Goal: Task Accomplishment & Management: Complete application form

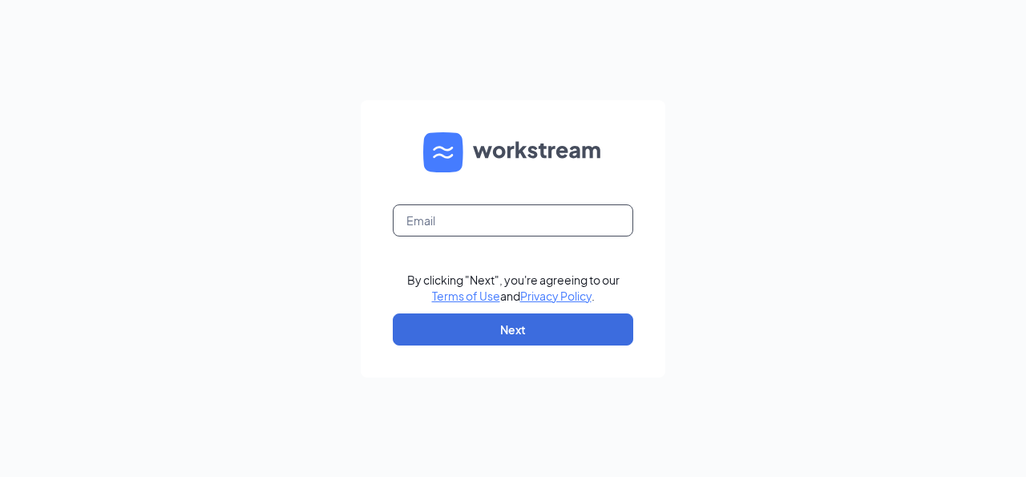
click at [559, 228] on input "text" at bounding box center [513, 220] width 241 height 32
type input "2"
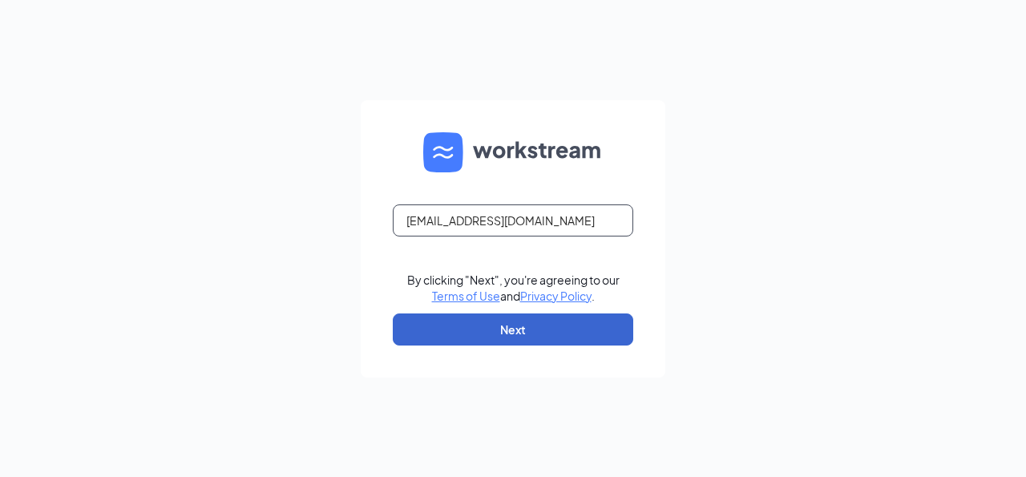
type input "[EMAIL_ADDRESS][DOMAIN_NAME]"
click at [475, 336] on button "Next" at bounding box center [513, 329] width 241 height 32
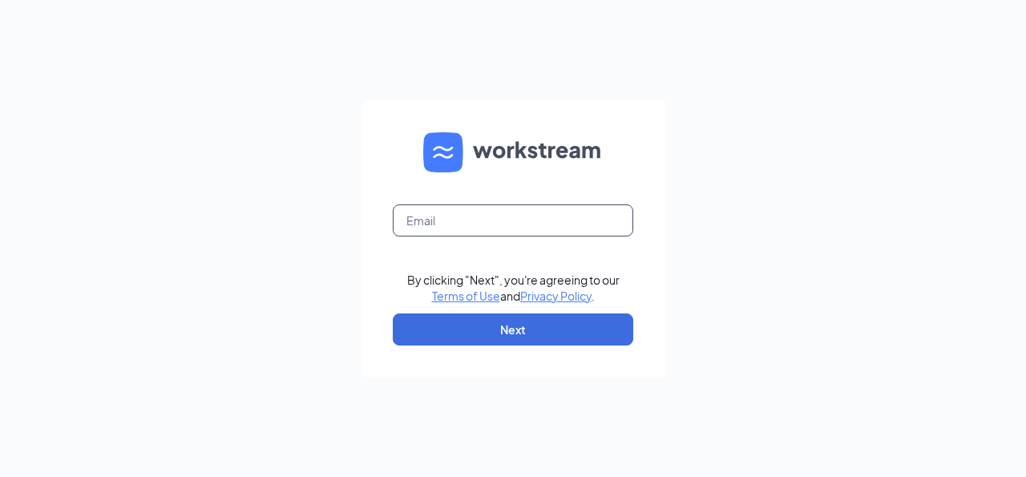
click at [503, 234] on input "text" at bounding box center [513, 220] width 241 height 32
type input "[EMAIL_ADDRESS][DOMAIN_NAME]"
click at [469, 220] on input "[EMAIL_ADDRESS][DOMAIN_NAME]" at bounding box center [513, 220] width 241 height 32
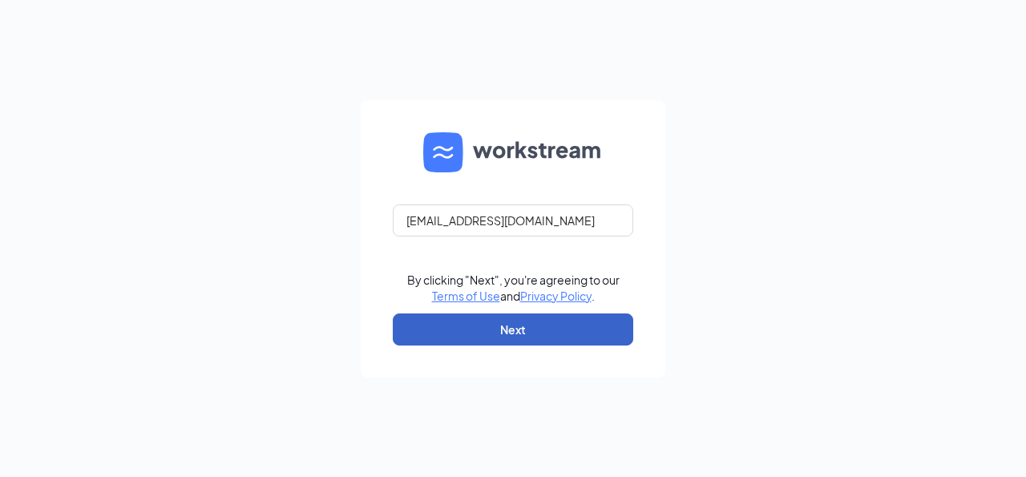
click at [447, 329] on button "Next" at bounding box center [513, 329] width 241 height 32
